Goal: Navigation & Orientation: Find specific page/section

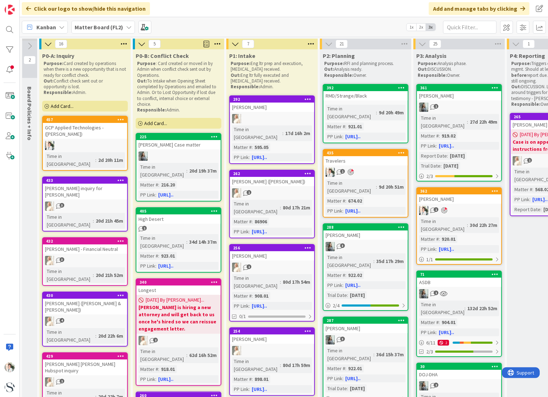
click at [56, 26] on div "Kanban" at bounding box center [45, 27] width 46 height 13
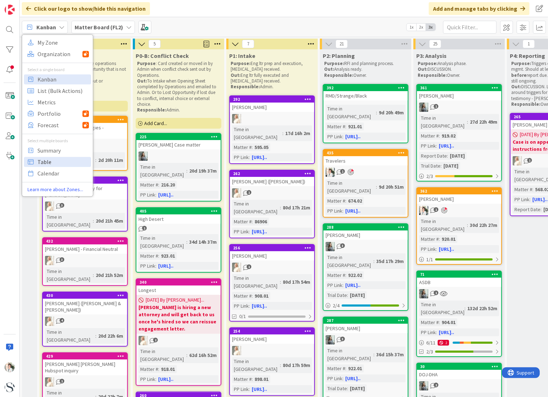
click at [42, 162] on span "Table" at bounding box center [62, 161] width 51 height 11
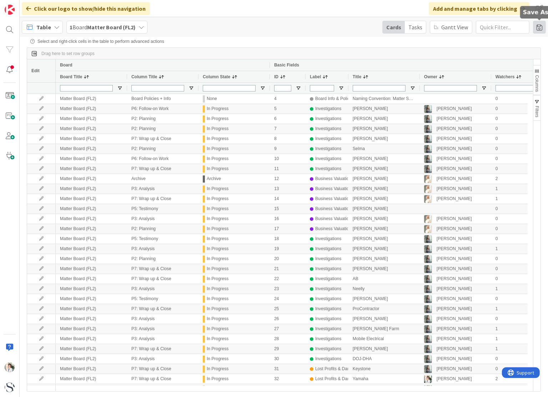
click at [539, 25] on span at bounding box center [539, 27] width 13 height 13
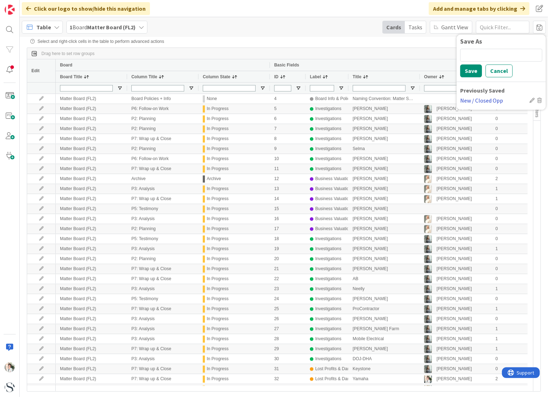
click at [495, 97] on div "New / Closed Opp" at bounding box center [493, 100] width 66 height 9
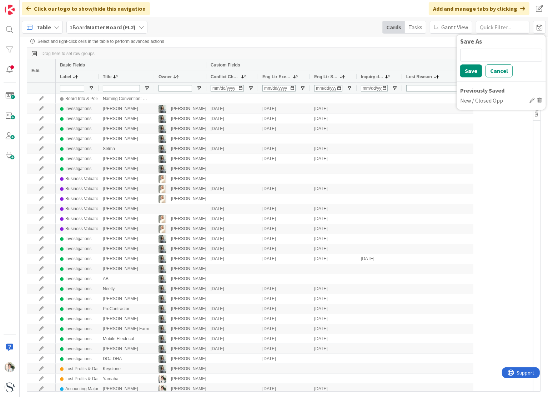
click at [353, 45] on div "Select and right-click cells in the table to perform advanced actions Drag here…" at bounding box center [284, 211] width 514 height 344
click at [385, 75] on span at bounding box center [388, 77] width 6 height 6
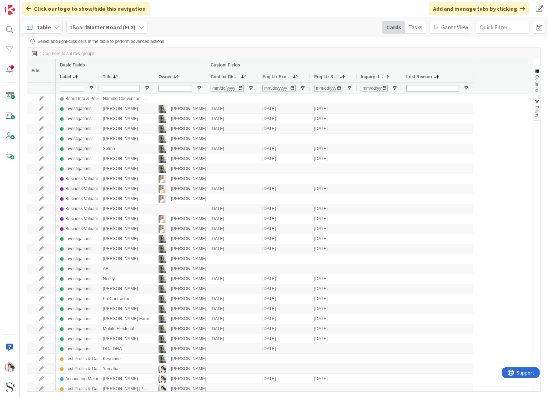
click at [385, 75] on span at bounding box center [388, 77] width 6 height 6
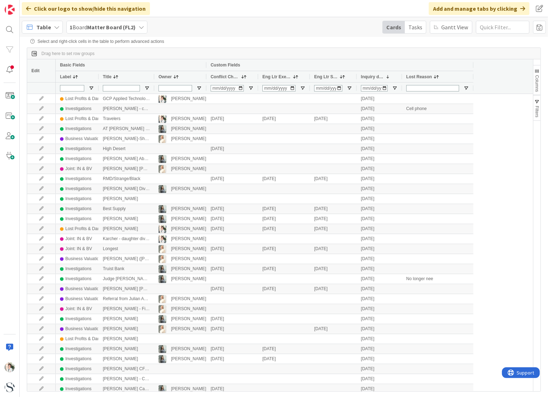
click at [278, 78] on span "Eng Ltr Executed" at bounding box center [276, 76] width 29 height 5
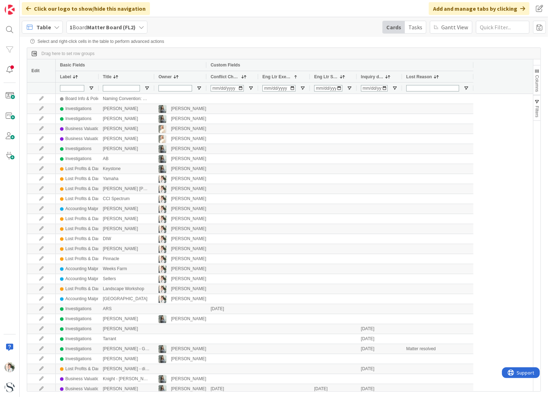
click at [278, 78] on span "Eng Ltr Executed" at bounding box center [276, 76] width 29 height 5
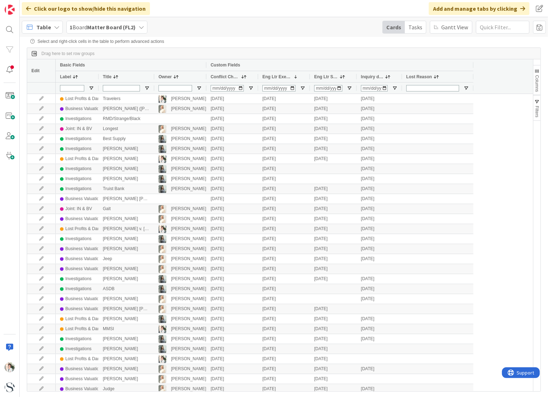
click at [107, 28] on b "Matter Board (FL2)" at bounding box center [111, 27] width 49 height 7
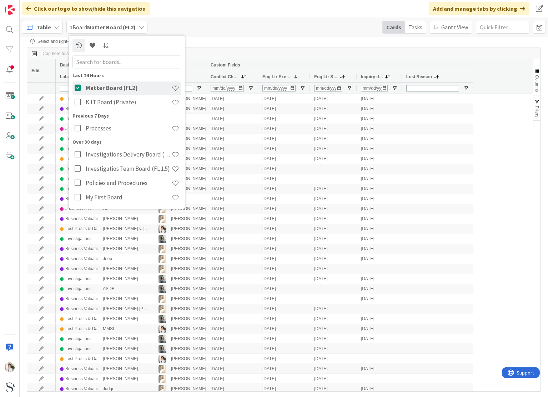
click at [107, 28] on b "Matter Board (FL2)" at bounding box center [111, 27] width 49 height 7
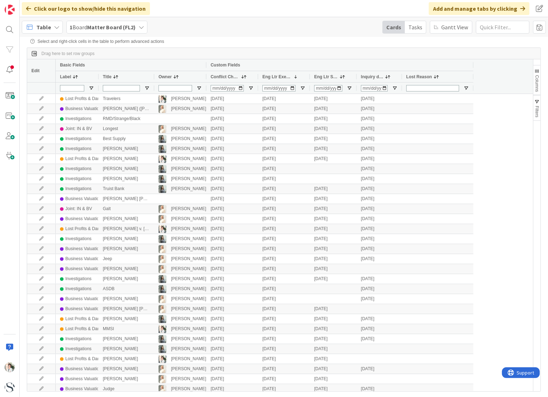
click at [58, 24] on icon at bounding box center [57, 27] width 6 height 6
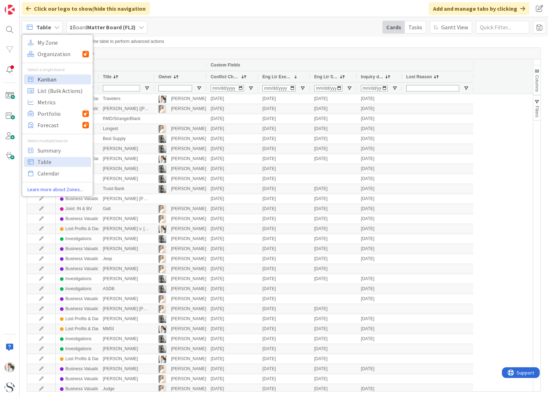
click at [44, 77] on span "Kanban" at bounding box center [62, 79] width 51 height 11
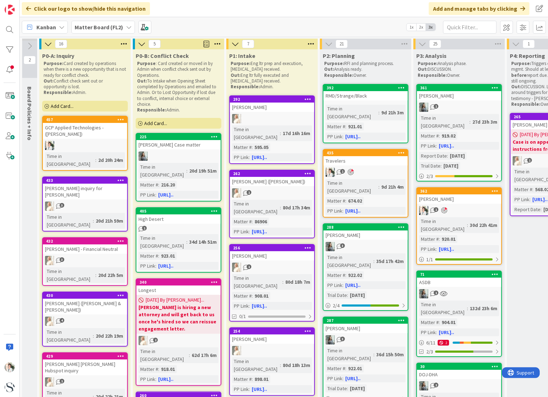
click at [100, 28] on b "Matter Board (FL2)" at bounding box center [99, 27] width 49 height 7
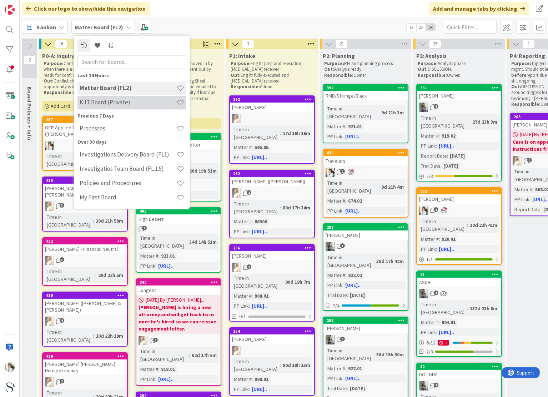
click at [124, 105] on h4 "KJT Board (Private)" at bounding box center [128, 102] width 97 height 7
